Goal: Communication & Community: Answer question/provide support

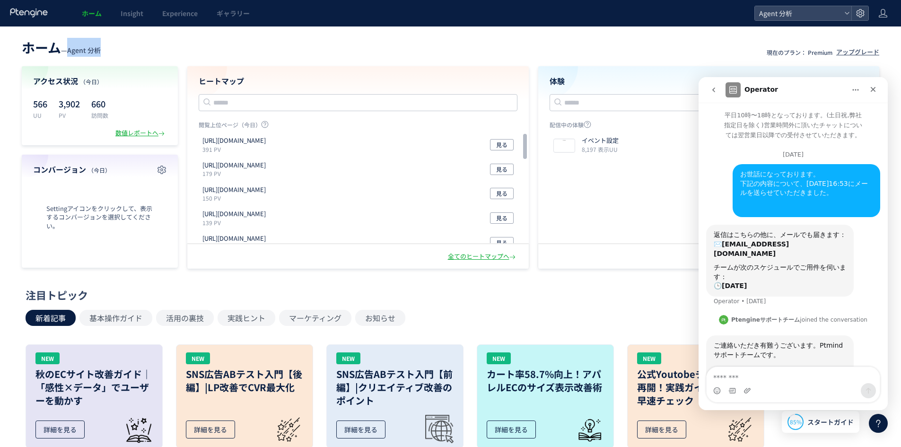
scroll to position [1, 0]
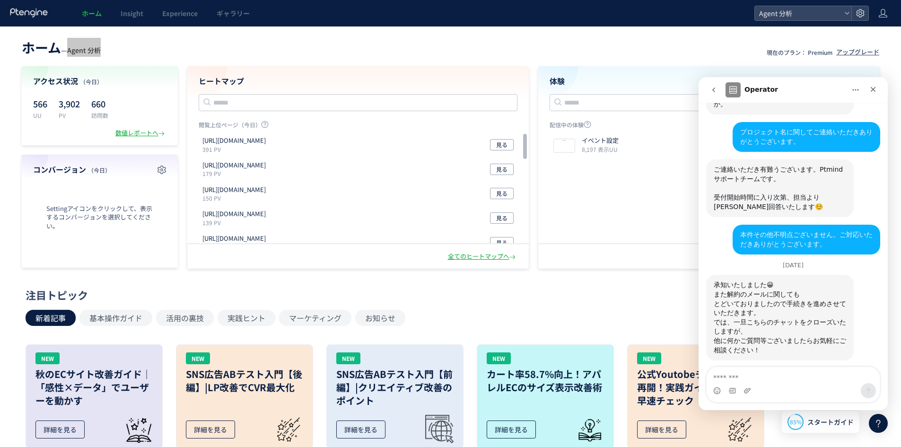
click at [803, 373] on div "Ptmind_[PERSON_NAME]を評価してくださいませんか？今後の業務の参考にいたします：" at bounding box center [779, 387] width 132 height 28
click at [795, 373] on div "Ptmind_[PERSON_NAME]を評価してくださいませんか？今後の業務の参考にいたします：" at bounding box center [779, 387] width 132 height 28
click at [815, 434] on span "完璧" at bounding box center [816, 442] width 17 height 17
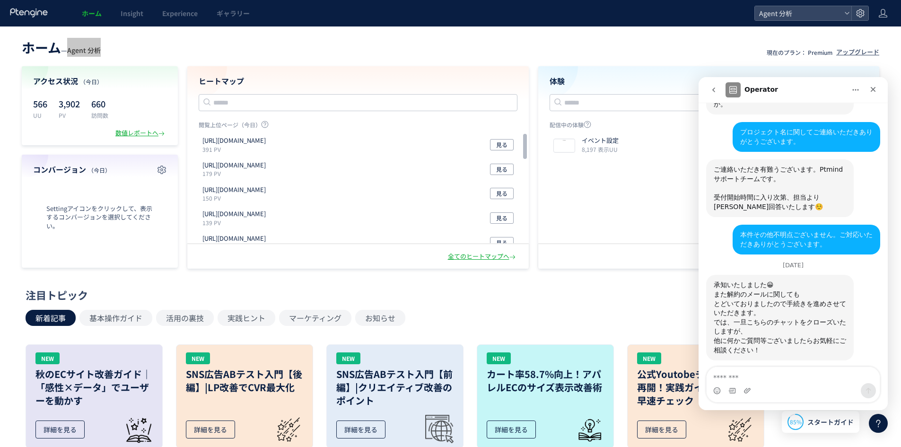
scroll to position [1374, 0]
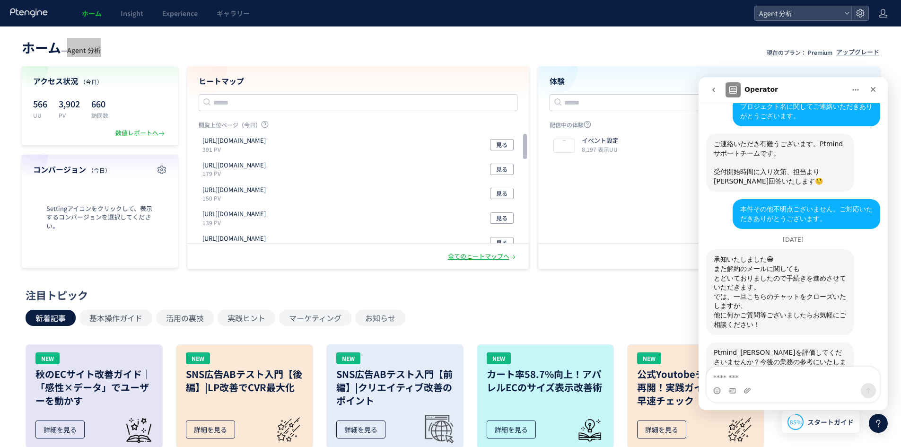
click at [774, 311] on div "他に何かご質問等ございましたらお気軽にご相談ください！" at bounding box center [779, 320] width 132 height 18
click at [779, 292] on div "では、一旦こちらのチャットをクローズいたしますが、" at bounding box center [779, 301] width 132 height 18
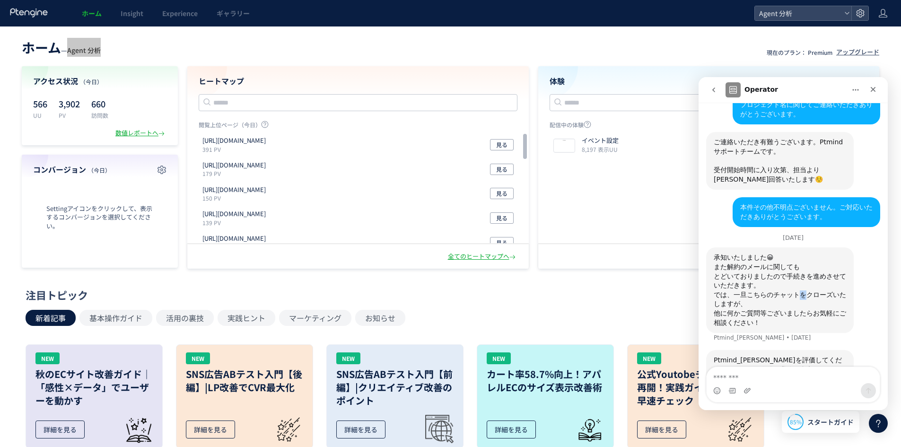
click at [779, 290] on div "では、一旦こちらのチャットをクローズいたしますが、" at bounding box center [779, 299] width 132 height 18
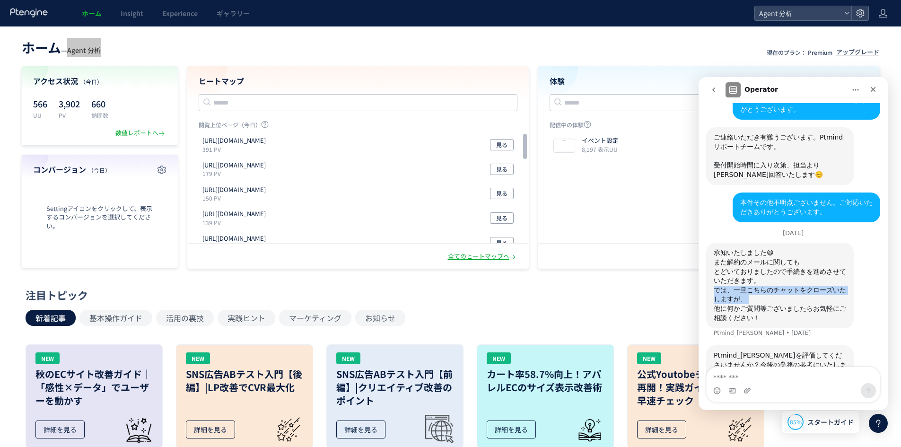
click at [779, 248] on div "承知いたしました😀 また解約のメールに関しても とどいておりましたので手続きを進めさせていただきます。 では、一旦こちらのチャットをクローズいたしますが、 他…" at bounding box center [779, 285] width 132 height 74
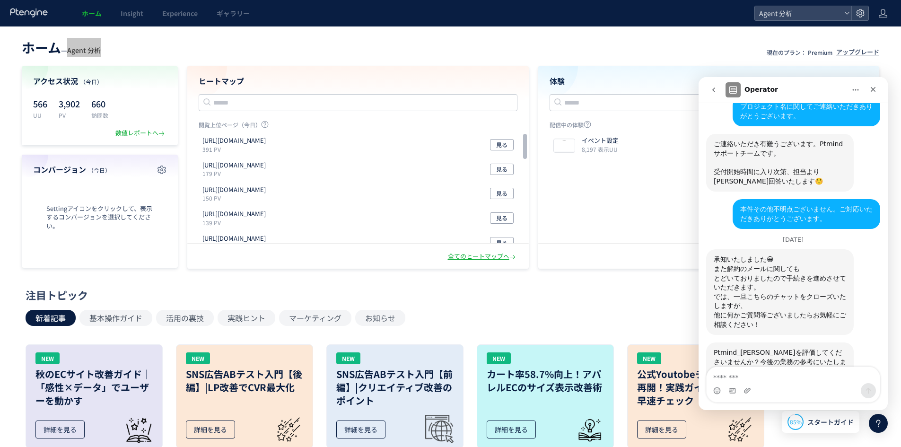
click at [778, 311] on div "他に何かご質問等ございましたらお気軽にご相談ください！" at bounding box center [779, 320] width 132 height 18
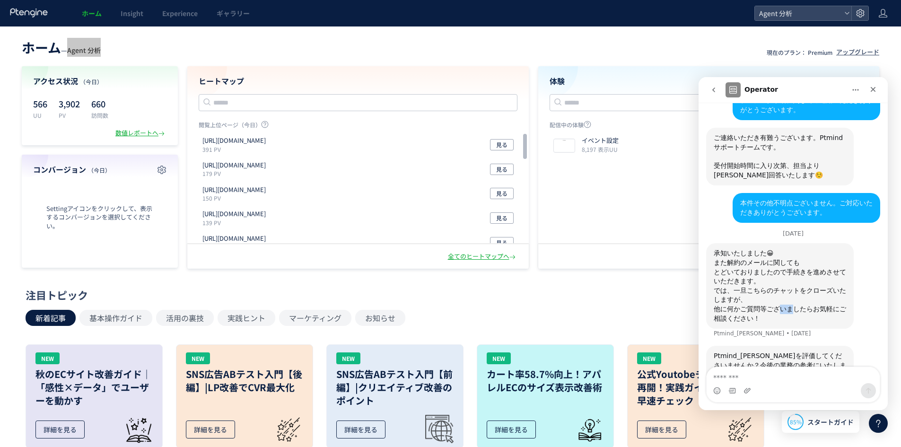
click at [778, 304] on div "他に何かご質問等ございましたらお気軽にご相談ください！" at bounding box center [779, 313] width 132 height 18
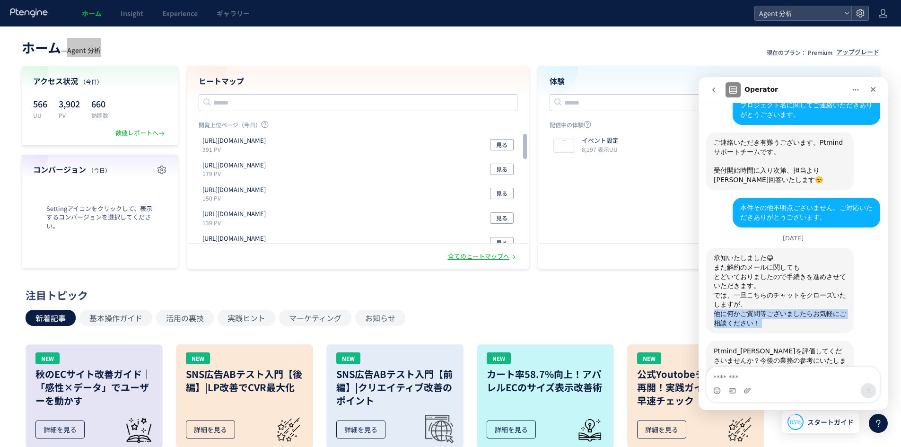
click at [778, 309] on div "他に何かご質問等ございましたらお気軽にご相談ください！" at bounding box center [779, 318] width 132 height 18
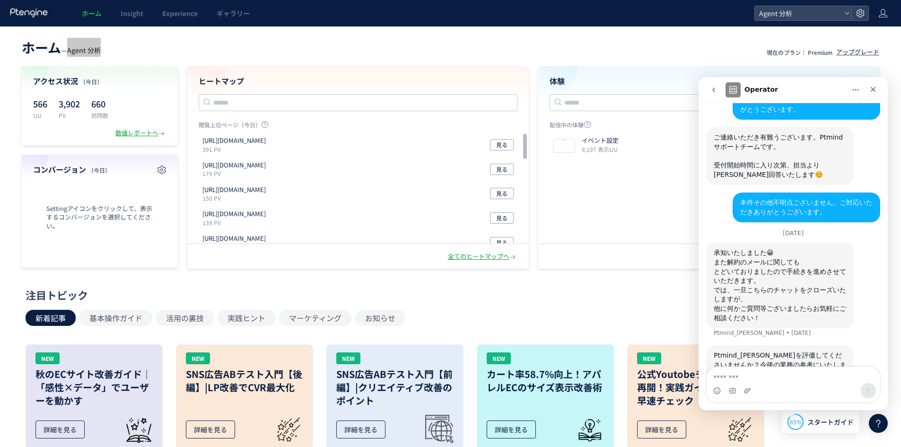
click at [780, 286] on div "では、一旦こちらのチャットをクローズいたしますが、" at bounding box center [779, 295] width 132 height 18
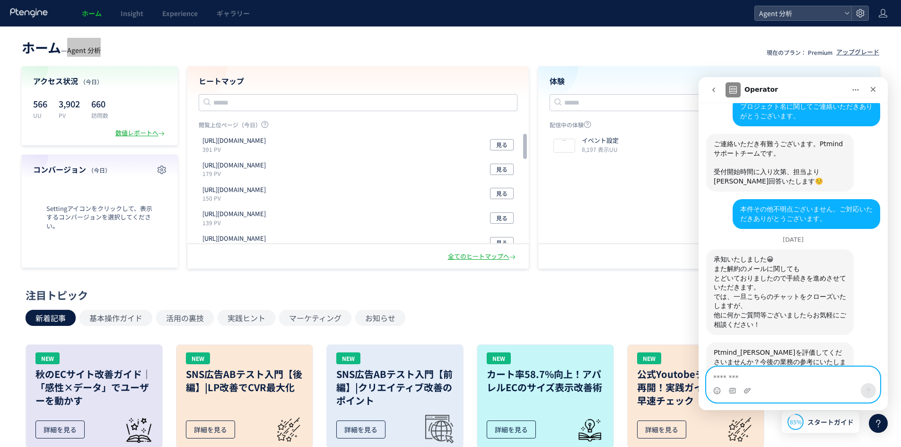
click at [755, 374] on textarea "メッセージ..." at bounding box center [792, 375] width 173 height 16
click at [746, 377] on textarea "メッセージ..." at bounding box center [792, 375] width 173 height 16
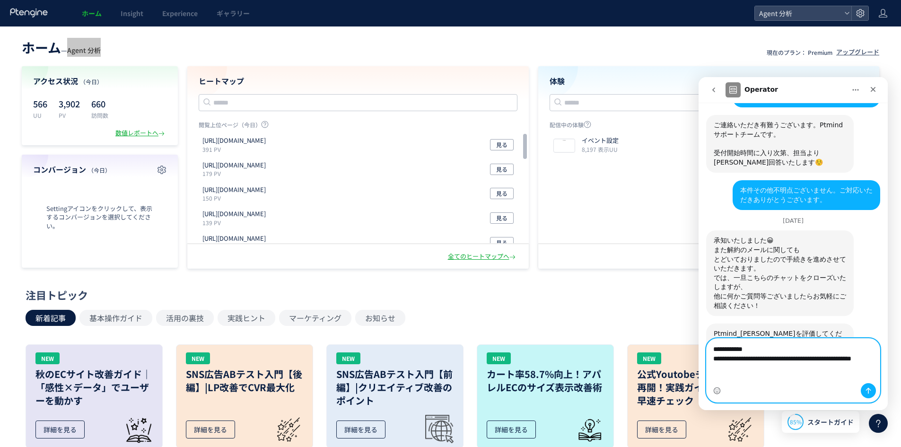
scroll to position [1403, 0]
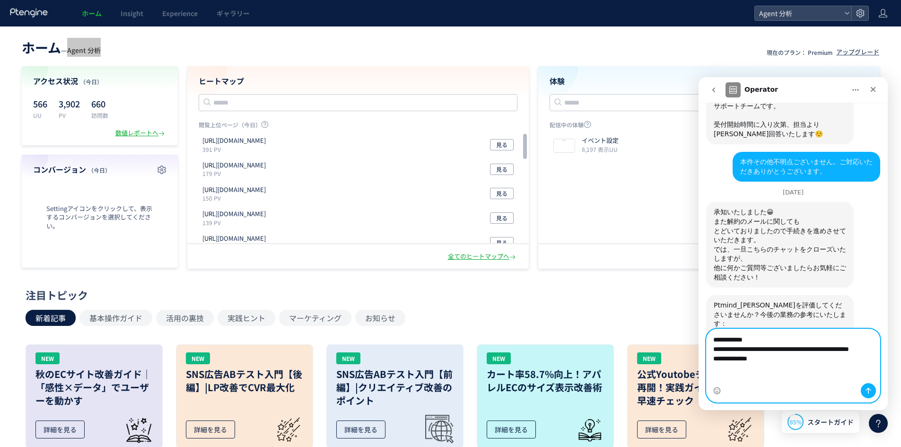
paste textarea "**********"
type textarea "**********"
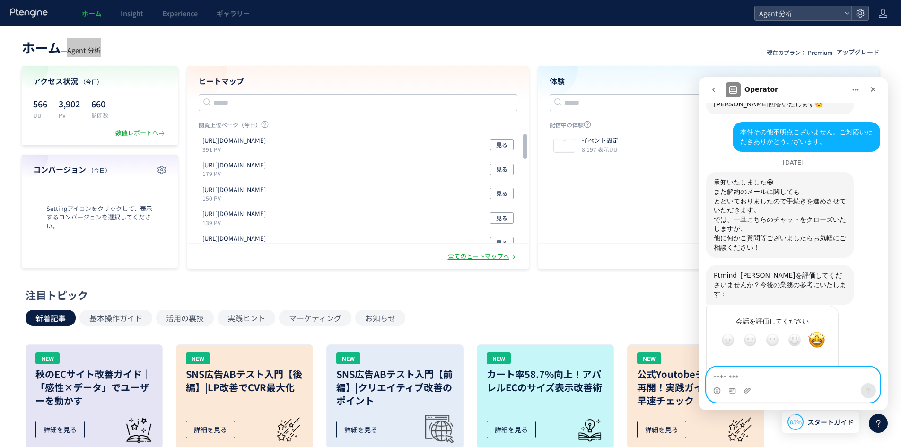
scroll to position [1466, 0]
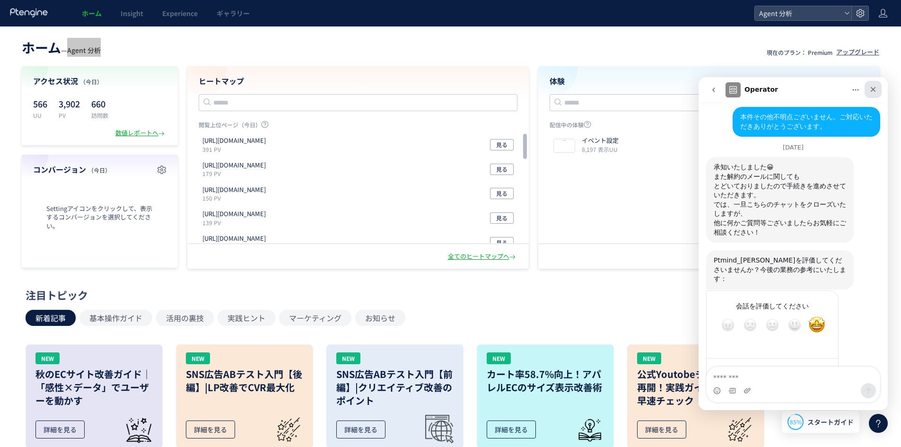
click at [874, 89] on icon "クローズ" at bounding box center [872, 89] width 5 height 5
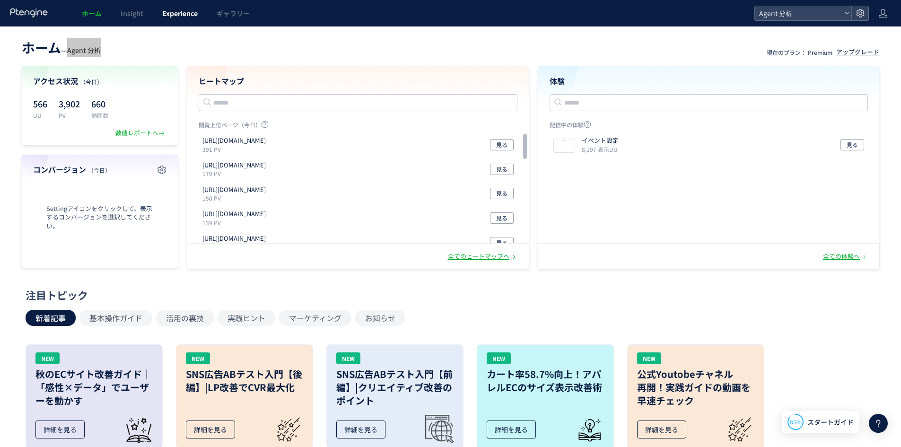
scroll to position [1457, 0]
